Goal: Task Accomplishment & Management: Manage account settings

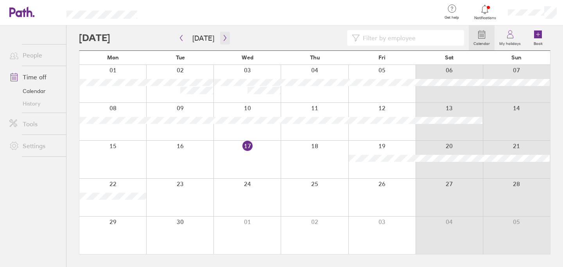
click at [222, 38] on icon "button" at bounding box center [225, 38] width 6 height 6
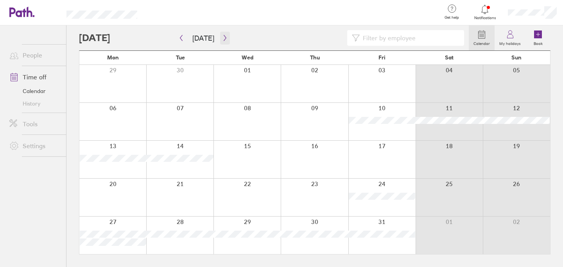
click at [222, 37] on icon "button" at bounding box center [225, 38] width 6 height 6
click at [222, 39] on icon "button" at bounding box center [225, 38] width 6 height 6
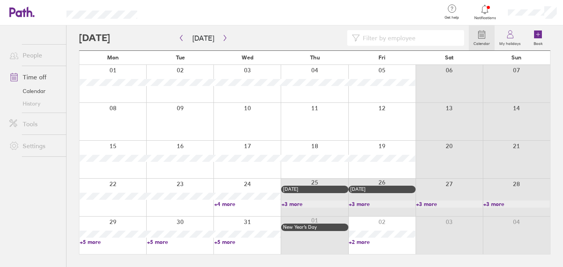
click at [226, 203] on link "+4 more" at bounding box center [247, 203] width 66 height 7
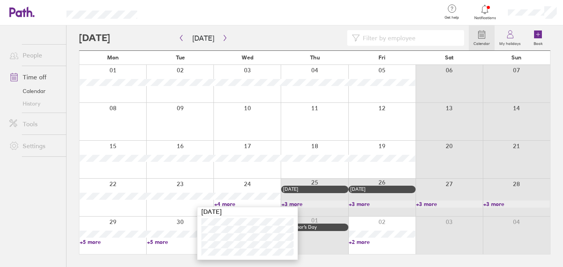
click at [226, 203] on link "+4 more" at bounding box center [247, 203] width 66 height 7
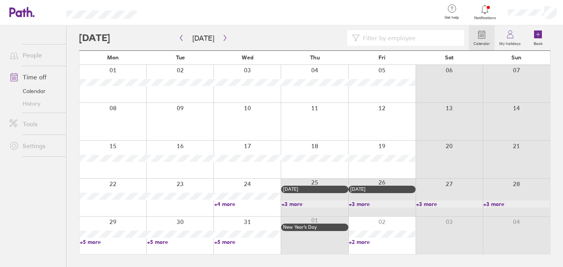
click at [221, 241] on link "+5 more" at bounding box center [247, 241] width 66 height 7
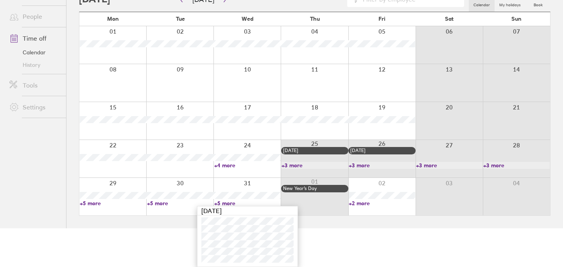
click at [155, 203] on link "+5 more" at bounding box center [180, 203] width 66 height 7
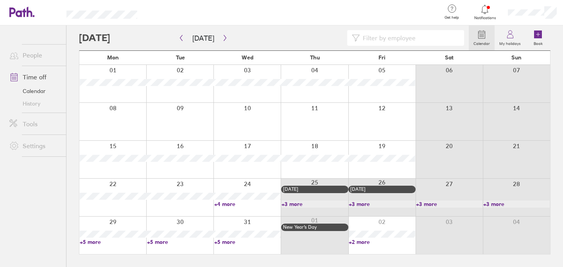
scroll to position [0, 0]
click at [354, 241] on link "+2 more" at bounding box center [381, 241] width 66 height 7
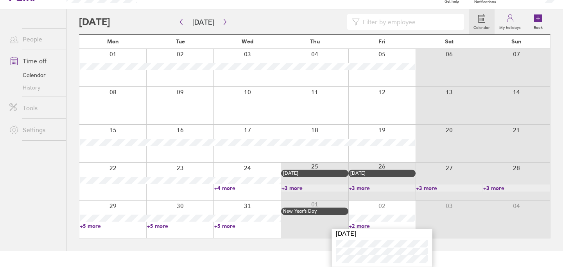
click at [95, 225] on link "+5 more" at bounding box center [113, 225] width 66 height 7
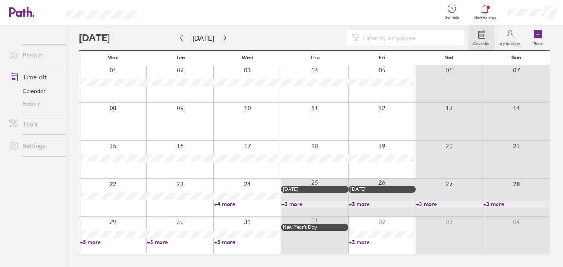
scroll to position [0, 0]
click at [221, 204] on link "+4 more" at bounding box center [247, 203] width 66 height 7
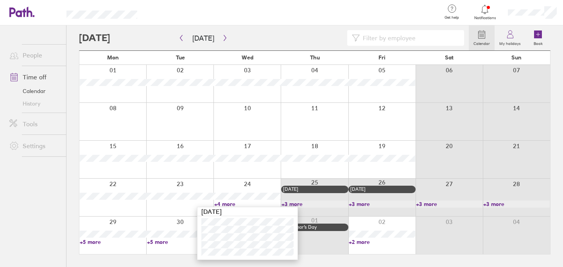
click at [321, 243] on div at bounding box center [313, 235] width 67 height 38
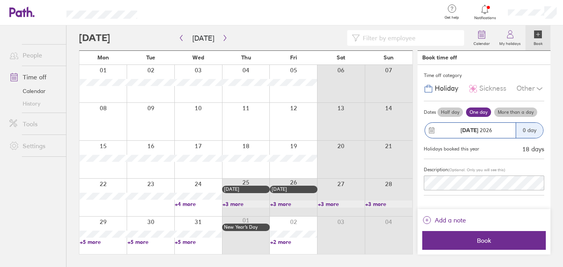
click at [182, 243] on link "+5 more" at bounding box center [198, 241] width 47 height 7
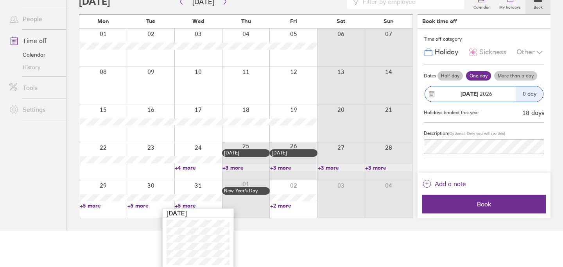
scroll to position [39, 0]
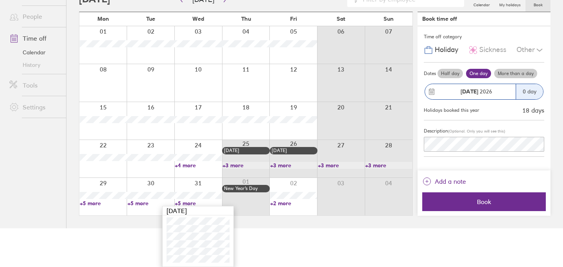
click at [375, 166] on link "+3 more" at bounding box center [388, 165] width 47 height 7
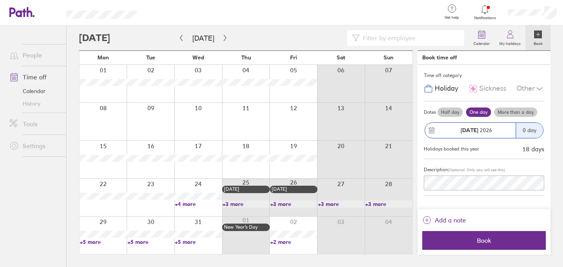
scroll to position [0, 0]
click at [138, 241] on link "+5 more" at bounding box center [150, 241] width 47 height 7
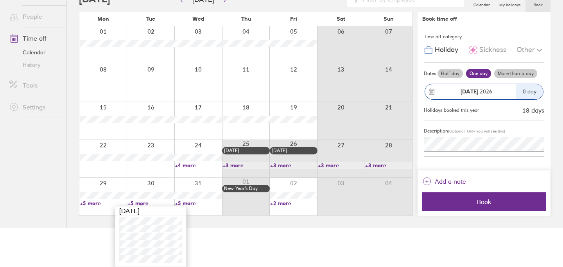
click at [231, 228] on html "Get help FAQs Contact us Notifications My profile Sign out People Time off Cale…" at bounding box center [281, 94] width 563 height 267
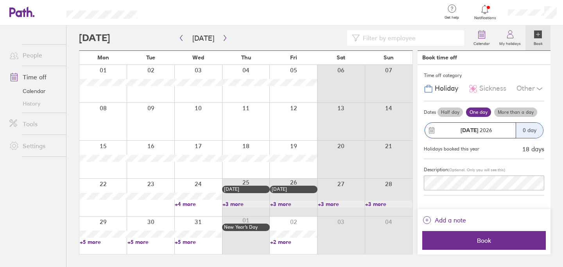
scroll to position [0, 0]
click at [277, 244] on link "+2 more" at bounding box center [293, 241] width 47 height 7
